Goal: Navigation & Orientation: Find specific page/section

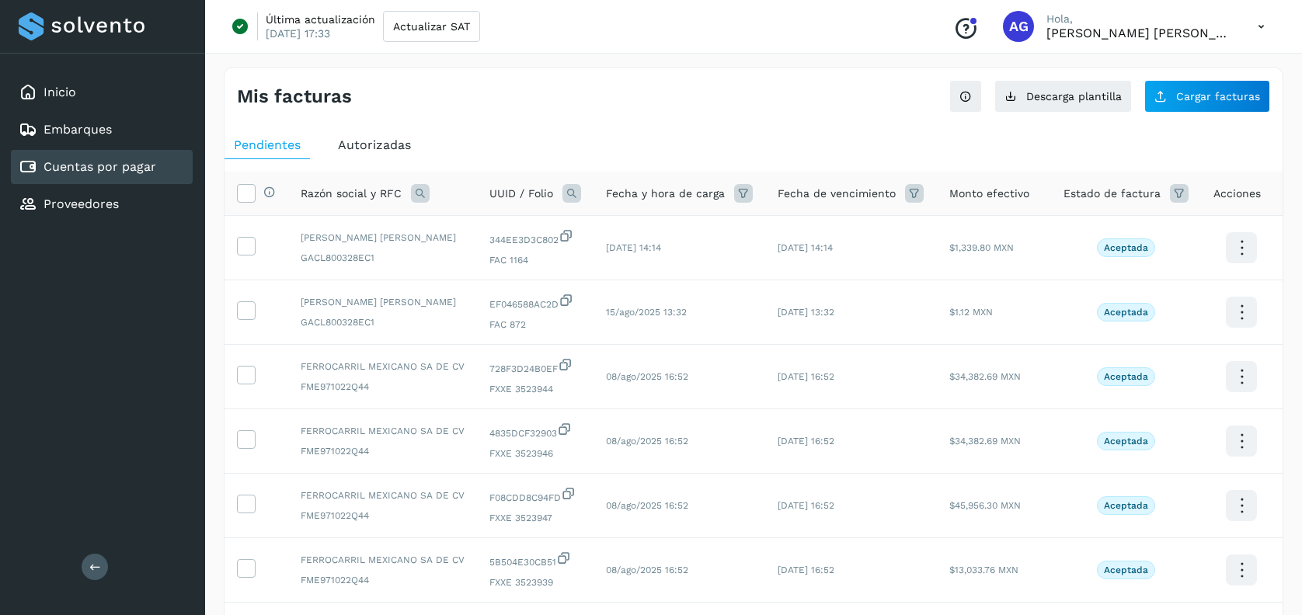
scroll to position [144, 0]
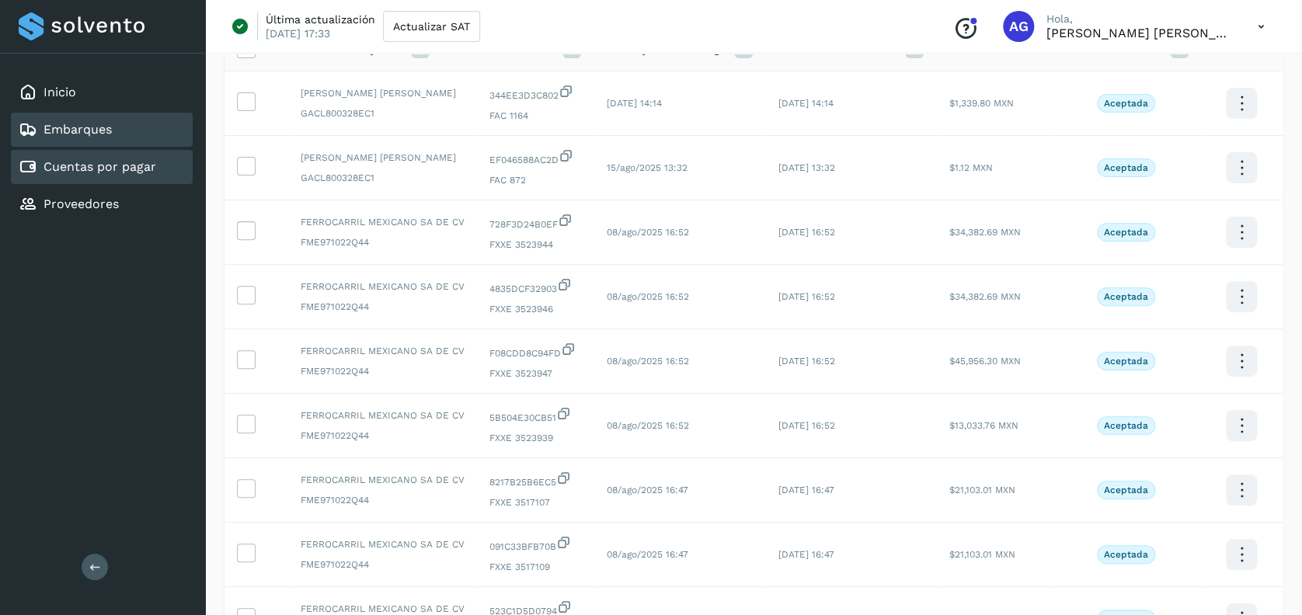
click at [106, 136] on link "Embarques" at bounding box center [77, 129] width 68 height 15
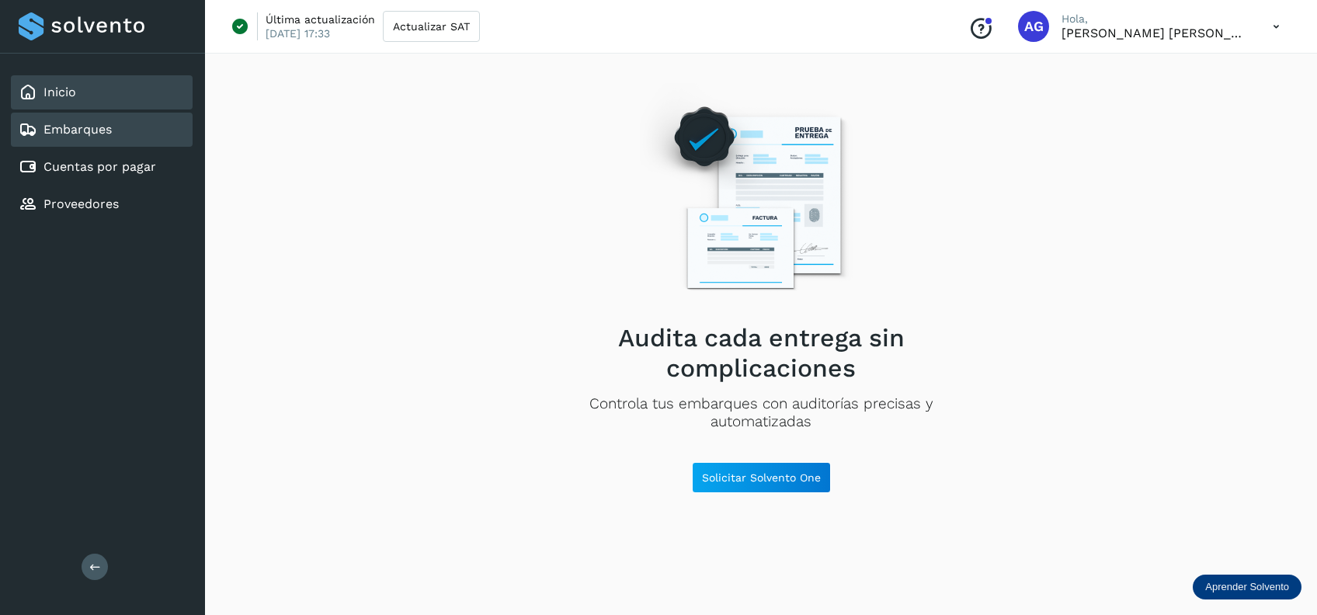
click at [100, 101] on div "Inicio" at bounding box center [102, 92] width 182 height 34
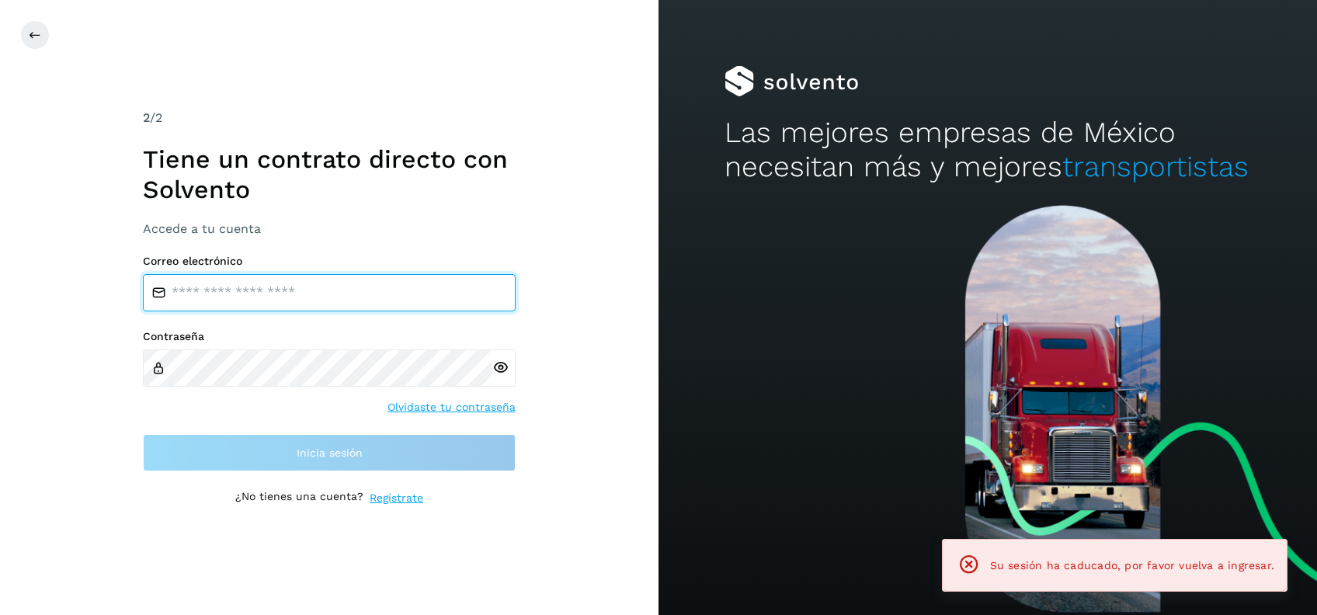
type input "**********"
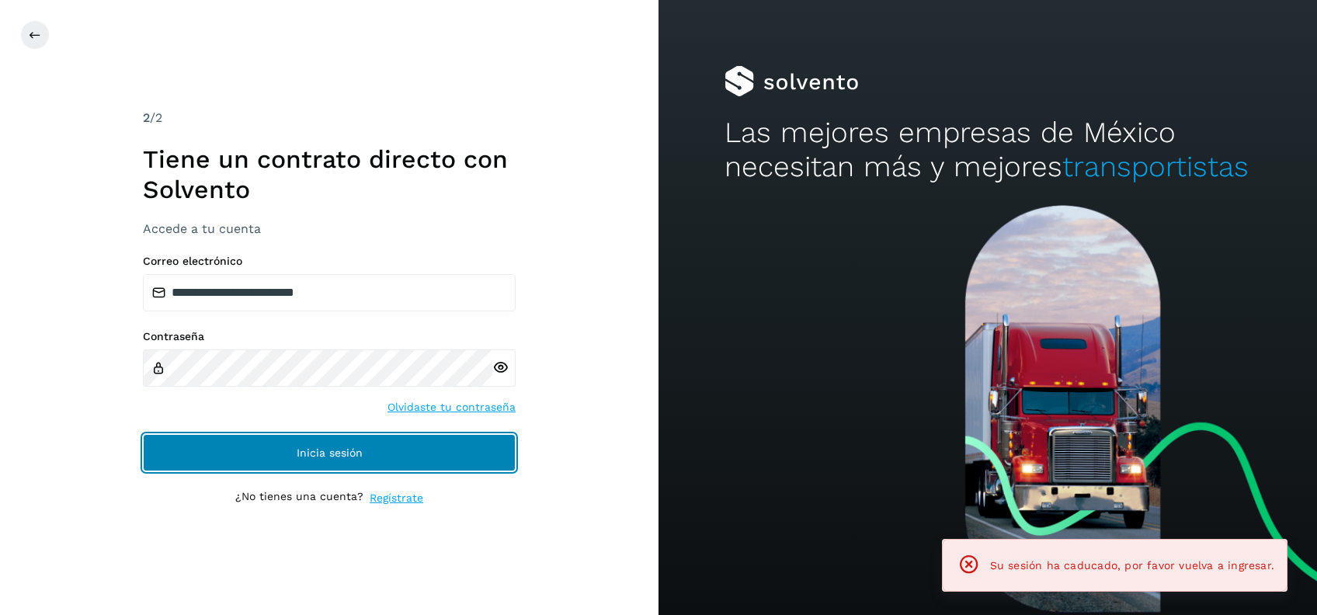
click at [450, 447] on button "Inicia sesión" at bounding box center [329, 452] width 373 height 37
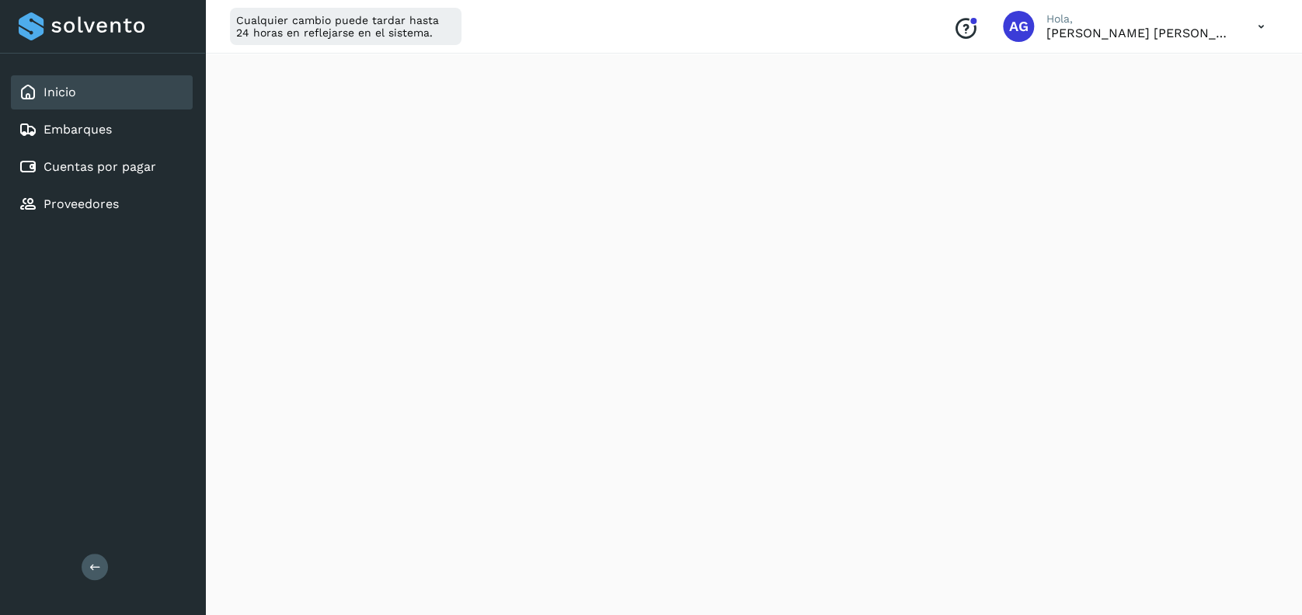
scroll to position [218, 0]
